Goal: Contribute content: Add original content to the website for others to see

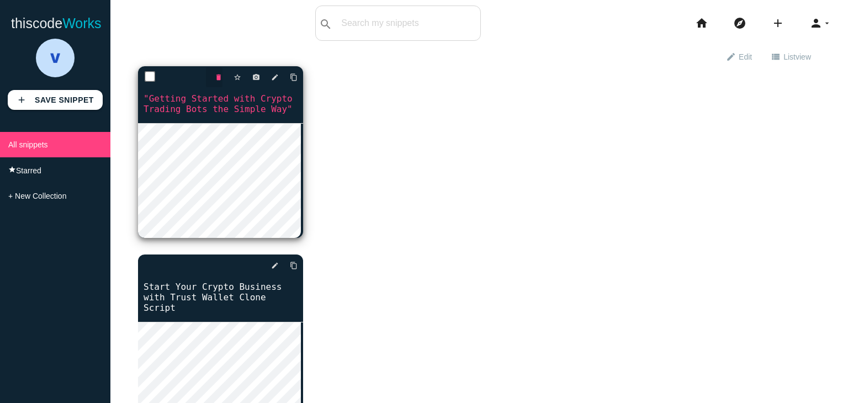
click at [220, 73] on icon "delete" at bounding box center [219, 77] width 8 height 20
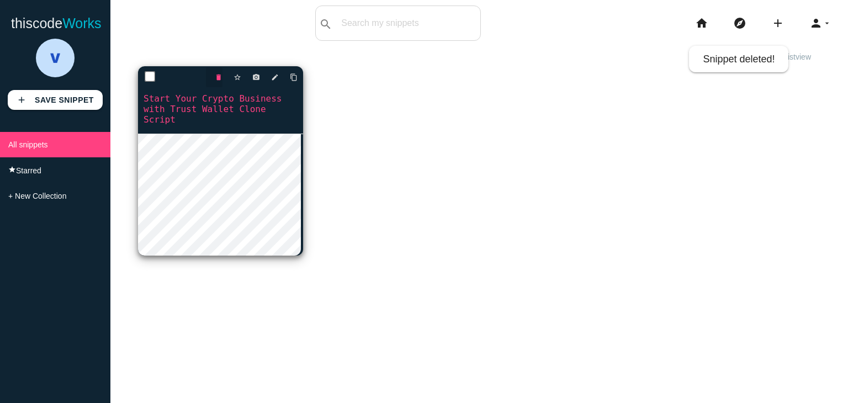
click at [215, 78] on icon "delete" at bounding box center [219, 77] width 8 height 20
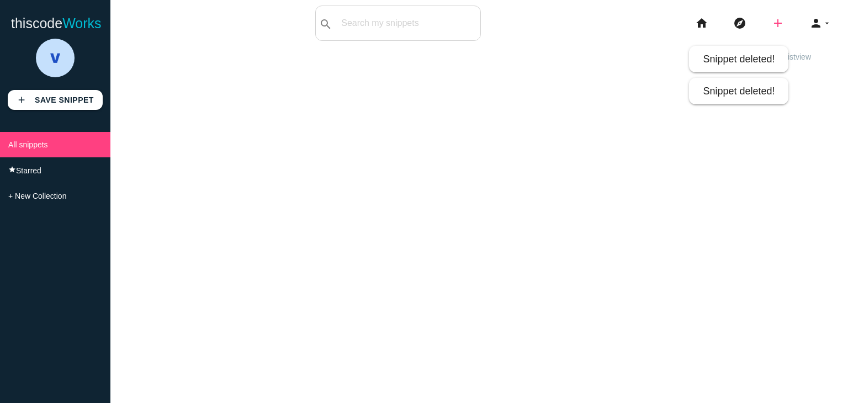
click at [771, 24] on icon "add" at bounding box center [777, 23] width 13 height 35
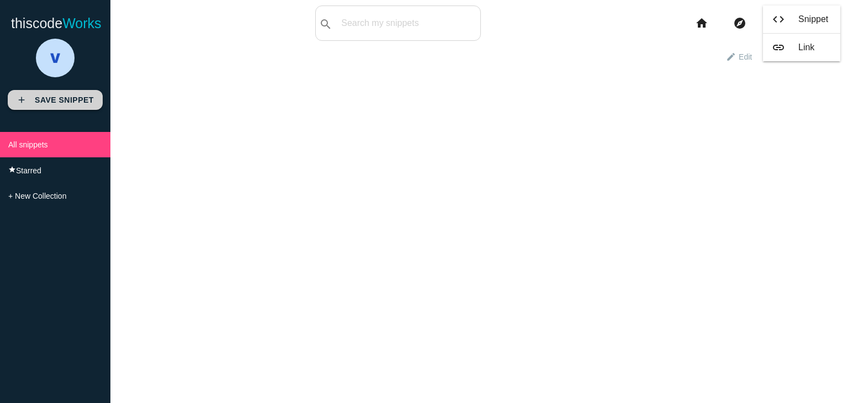
click at [58, 99] on b "Save Snippet" at bounding box center [64, 100] width 59 height 9
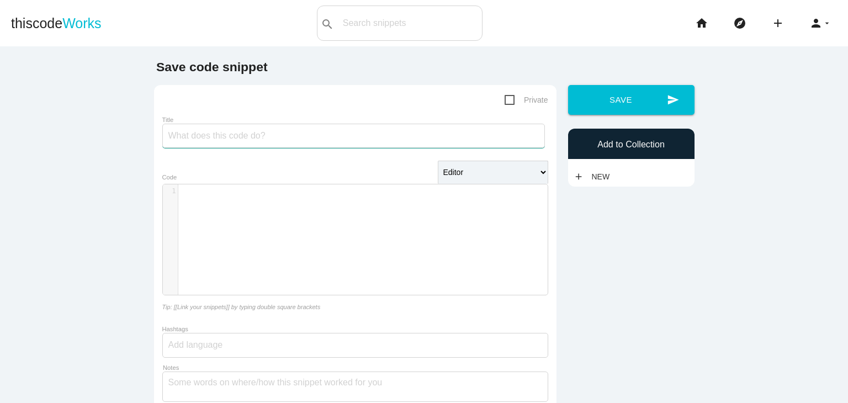
click at [184, 130] on input "Title" at bounding box center [353, 136] width 383 height 24
paste input "Secure Your Startup’s Future with Cryptocurrency Wallet Development"
type input "Secure Your Startup’s Future with Cryptocurrency Wallet Development"
click at [216, 203] on div "​ x 1 ​" at bounding box center [363, 247] width 401 height 127
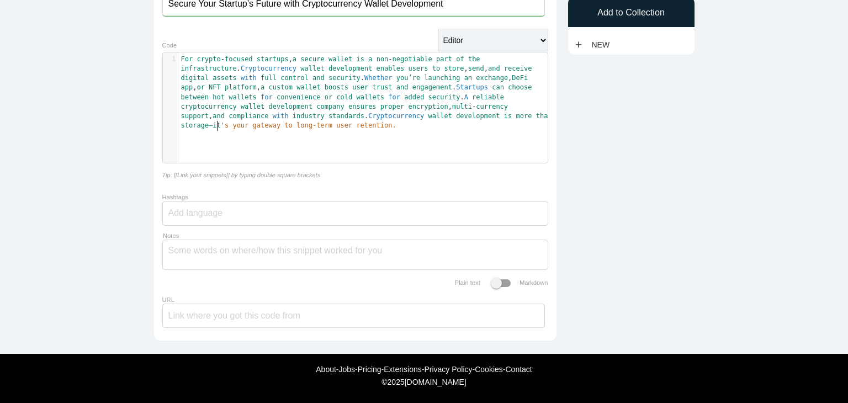
scroll to position [135, 0]
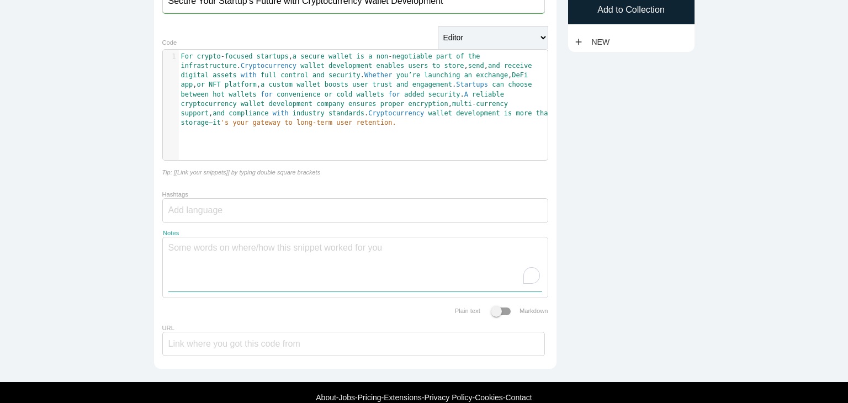
click at [259, 261] on textarea "Notes" at bounding box center [355, 264] width 374 height 54
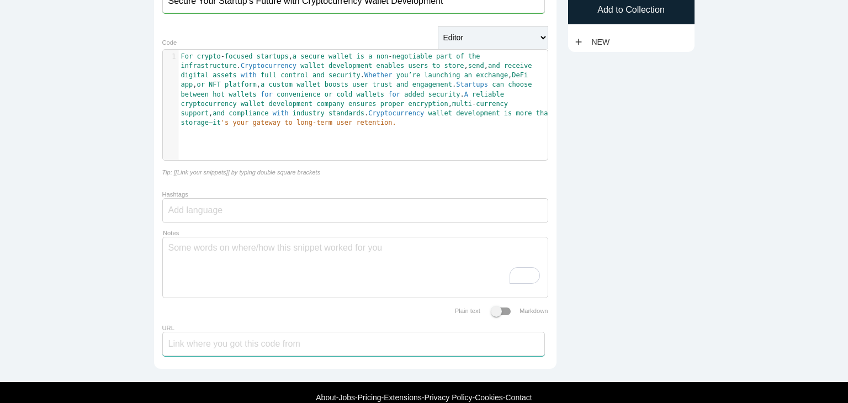
click at [234, 356] on input "URL" at bounding box center [353, 344] width 383 height 24
paste input "[URL][DOMAIN_NAME][PERSON_NAME]"
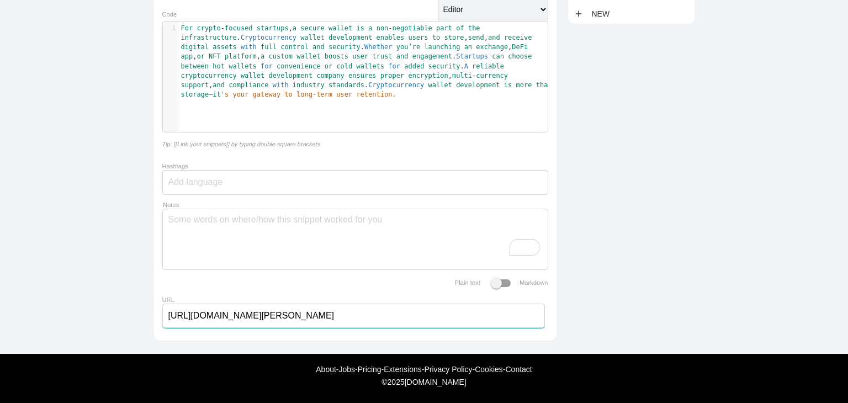
scroll to position [0, 0]
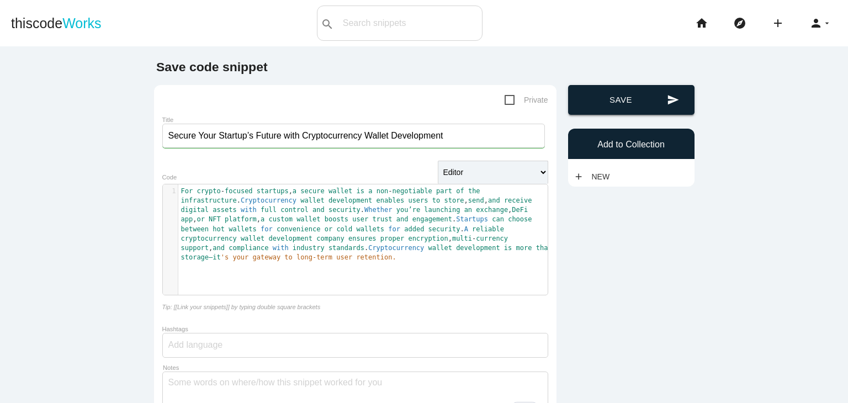
type input "[URL][DOMAIN_NAME][PERSON_NAME]"
click at [641, 92] on button "send Save" at bounding box center [631, 100] width 126 height 30
